Goal: Find contact information: Find contact information

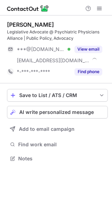
scroll to position [153, 112]
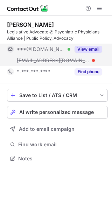
drag, startPoint x: 88, startPoint y: 47, endPoint x: 21, endPoint y: 63, distance: 68.3
click at [88, 47] on button "View email" at bounding box center [89, 49] width 28 height 7
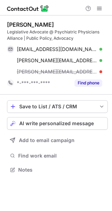
scroll to position [164, 112]
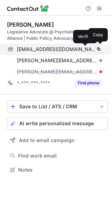
click at [100, 48] on div at bounding box center [101, 49] width 3 height 3
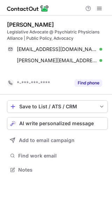
scroll to position [153, 112]
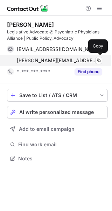
click at [88, 57] on div "randall-hagar@calpsych.org Verified Copy" at bounding box center [55, 60] width 96 height 11
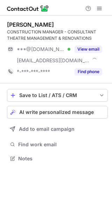
scroll to position [153, 112]
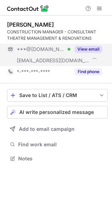
click at [98, 53] on div "View email" at bounding box center [87, 49] width 32 height 11
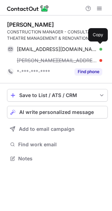
click at [59, 47] on span "[EMAIL_ADDRESS][DOMAIN_NAME]" at bounding box center [57, 49] width 80 height 6
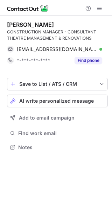
scroll to position [142, 112]
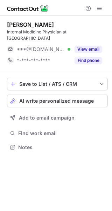
scroll to position [142, 112]
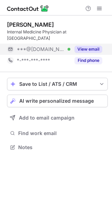
click at [82, 51] on button "View email" at bounding box center [89, 49] width 28 height 7
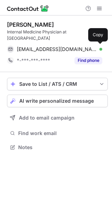
click at [82, 51] on div "ltstewartmed@gmail.com Verified" at bounding box center [60, 49] width 86 height 6
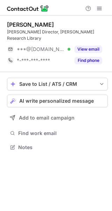
scroll to position [3, 4]
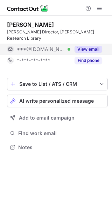
click at [93, 46] on button "View email" at bounding box center [89, 49] width 28 height 7
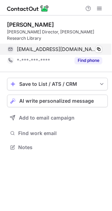
click at [103, 44] on div "susanfletcher@gmail.com Verified Copy" at bounding box center [55, 49] width 96 height 11
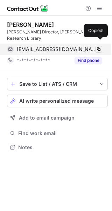
click at [99, 46] on span at bounding box center [99, 49] width 6 height 6
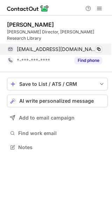
click at [99, 46] on span at bounding box center [99, 49] width 6 height 6
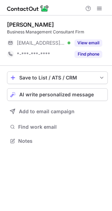
scroll to position [136, 112]
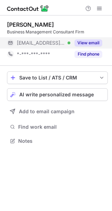
click at [98, 46] on button "View email" at bounding box center [89, 42] width 28 height 7
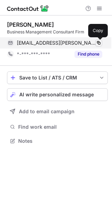
click at [99, 45] on span at bounding box center [99, 43] width 6 height 6
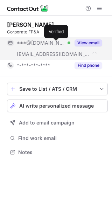
scroll to position [147, 112]
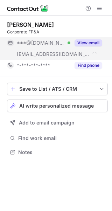
click at [64, 47] on div "***@gmail.com Verified" at bounding box center [39, 42] width 64 height 11
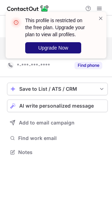
click at [64, 47] on span "Upgrade Now" at bounding box center [53, 48] width 30 height 6
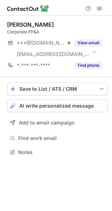
scroll to position [147, 112]
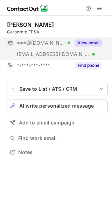
click at [52, 43] on span "***@gmail.com" at bounding box center [41, 43] width 49 height 6
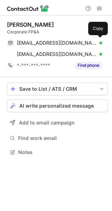
click at [52, 43] on span "fyparekh@gmail.com" at bounding box center [57, 43] width 80 height 6
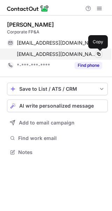
click at [97, 55] on span at bounding box center [99, 54] width 6 height 6
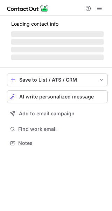
scroll to position [153, 112]
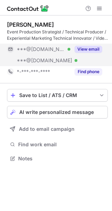
click at [73, 48] on div "View email" at bounding box center [87, 49] width 32 height 11
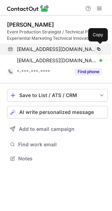
click at [69, 49] on div "hubeydoo@gmail.com Verified" at bounding box center [60, 49] width 86 height 6
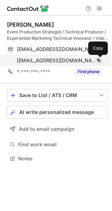
click at [97, 60] on span at bounding box center [99, 61] width 6 height 6
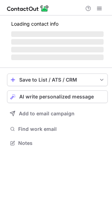
scroll to position [153, 112]
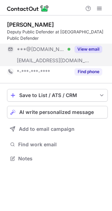
click at [57, 52] on div "***@[DOMAIN_NAME] Verified" at bounding box center [44, 49] width 54 height 6
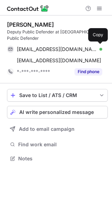
click at [57, 52] on span "[EMAIL_ADDRESS][DOMAIN_NAME]" at bounding box center [57, 49] width 80 height 6
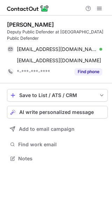
click at [76, 83] on div "[PERSON_NAME] Deputy Public Defender at Alameda County Public Defender [EMAIL_A…" at bounding box center [57, 49] width 101 height 68
